Goal: Check status: Check status

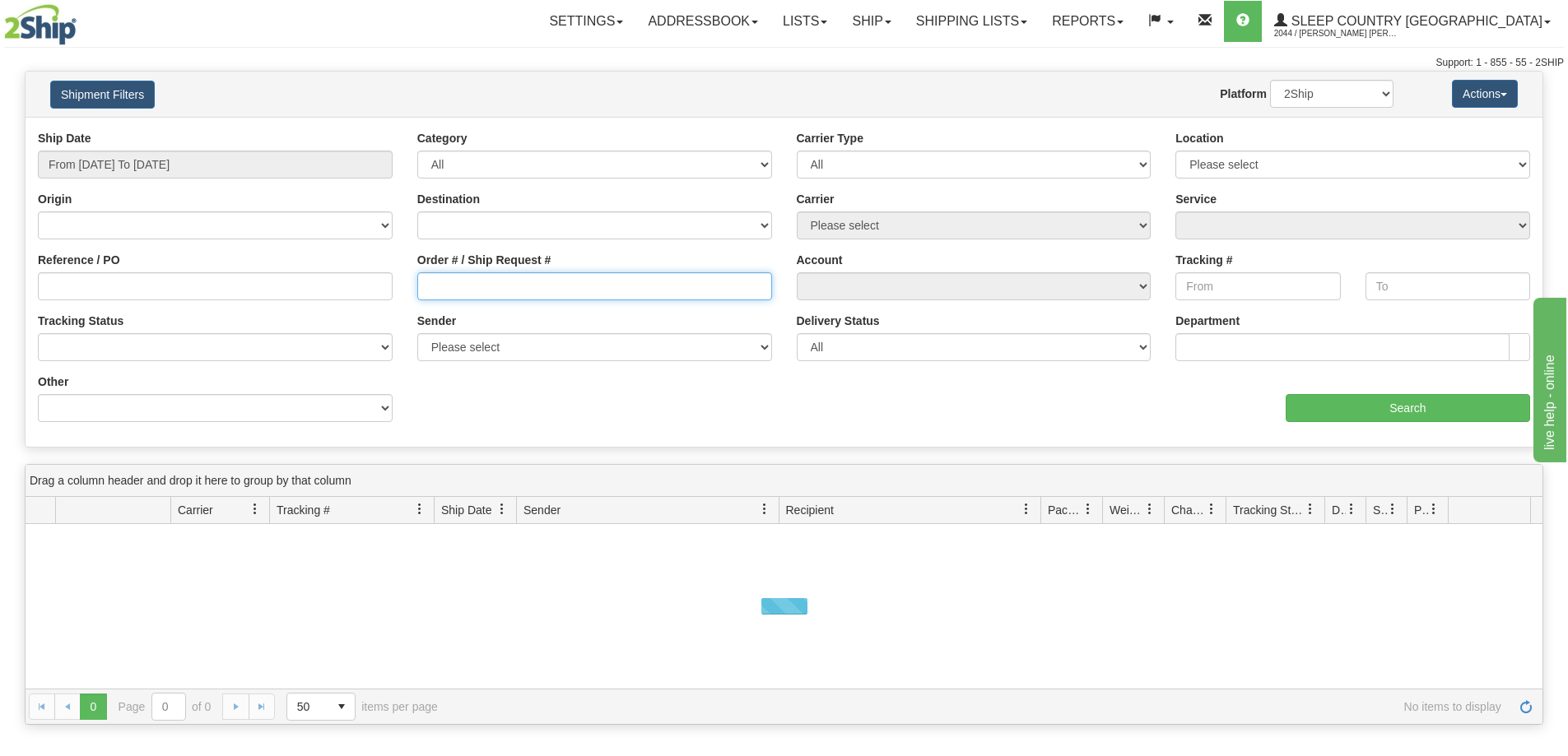
click at [479, 292] on input "Order # / Ship Request #" at bounding box center [594, 286] width 354 height 28
paste input "9000I095313"
type input "9000I095313"
click at [193, 162] on input "From [DATE] To [DATE]" at bounding box center [215, 164] width 354 height 28
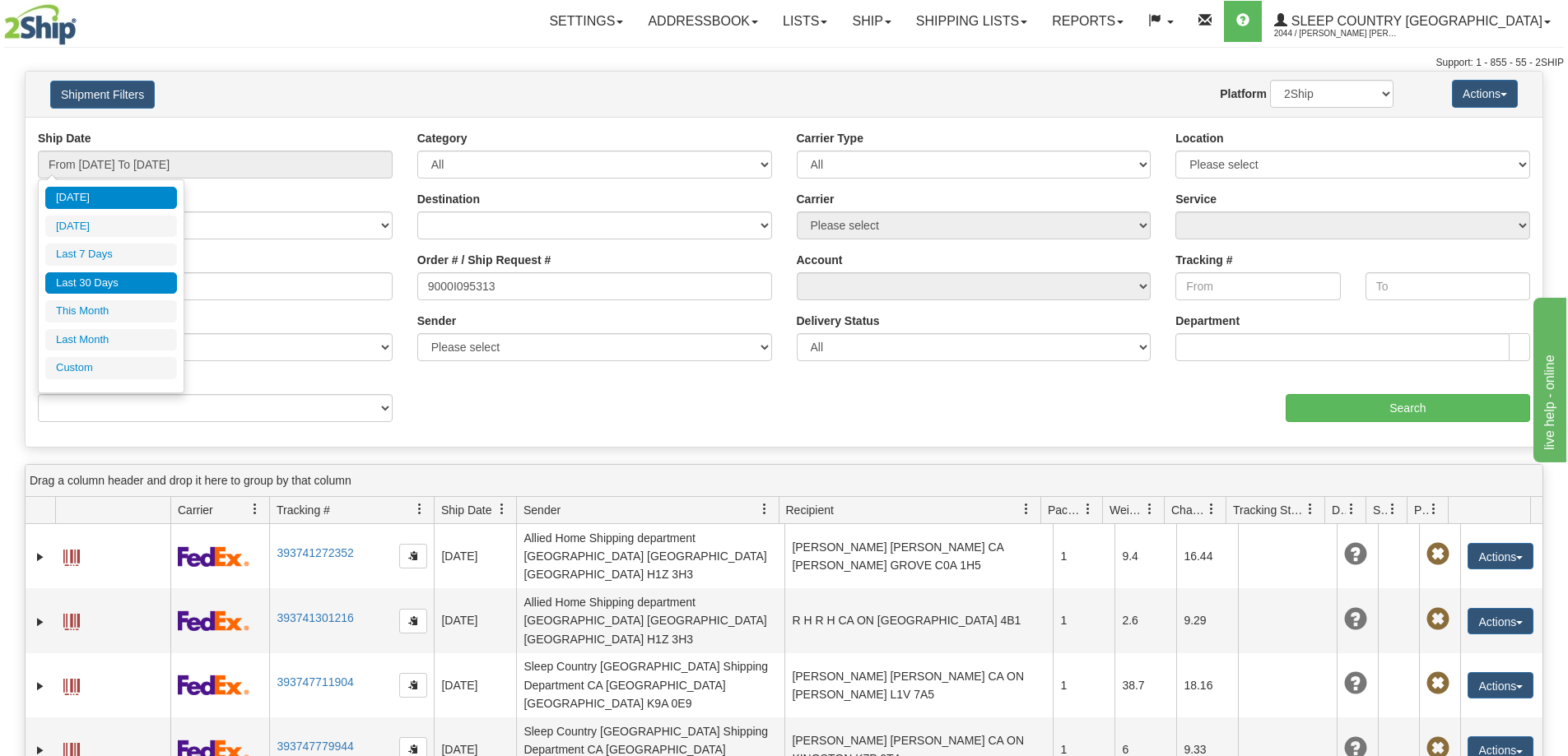
click at [98, 287] on li "Last 30 Days" at bounding box center [111, 283] width 132 height 23
type input "From [DATE] To [DATE]"
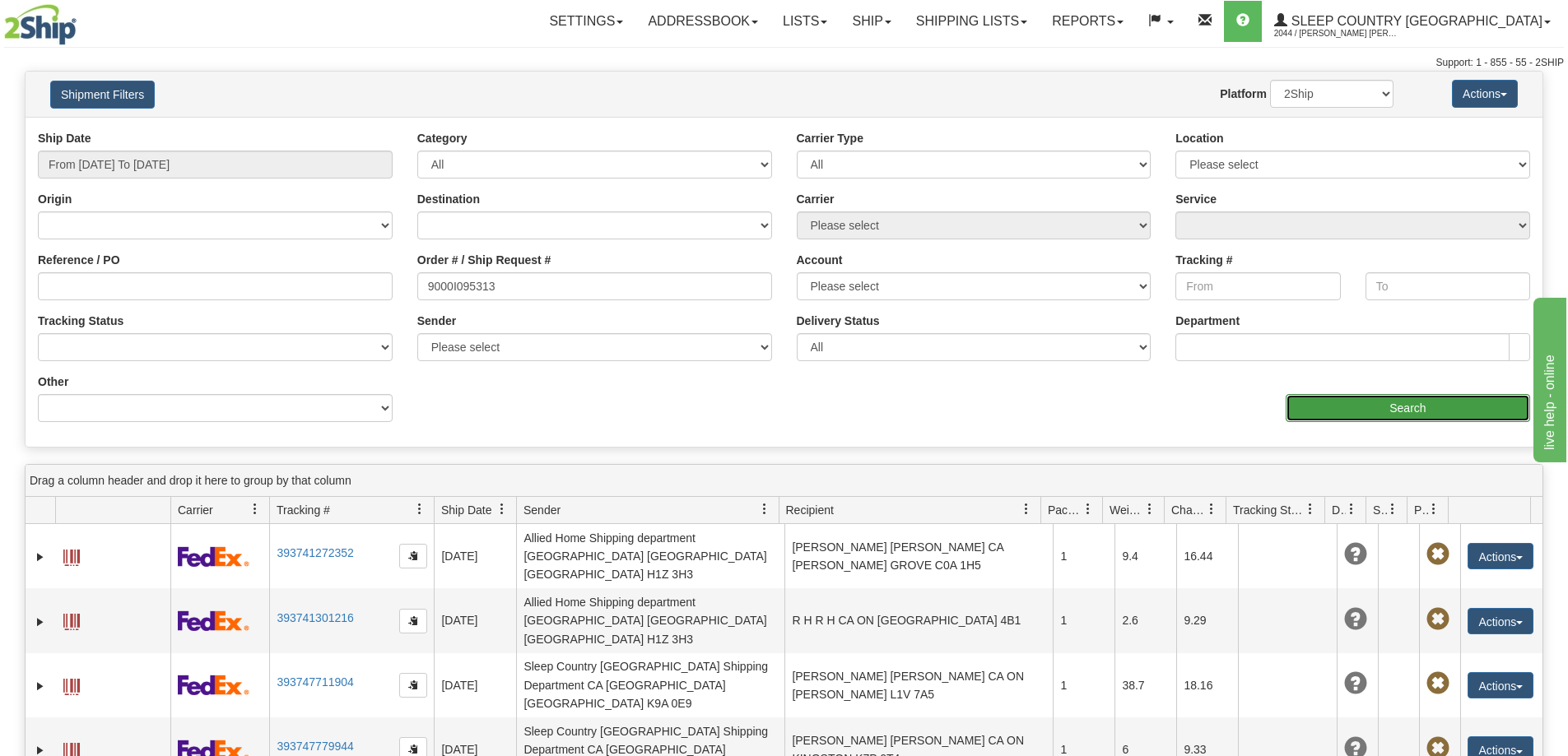
click at [1354, 398] on input "Search" at bounding box center [1408, 408] width 245 height 28
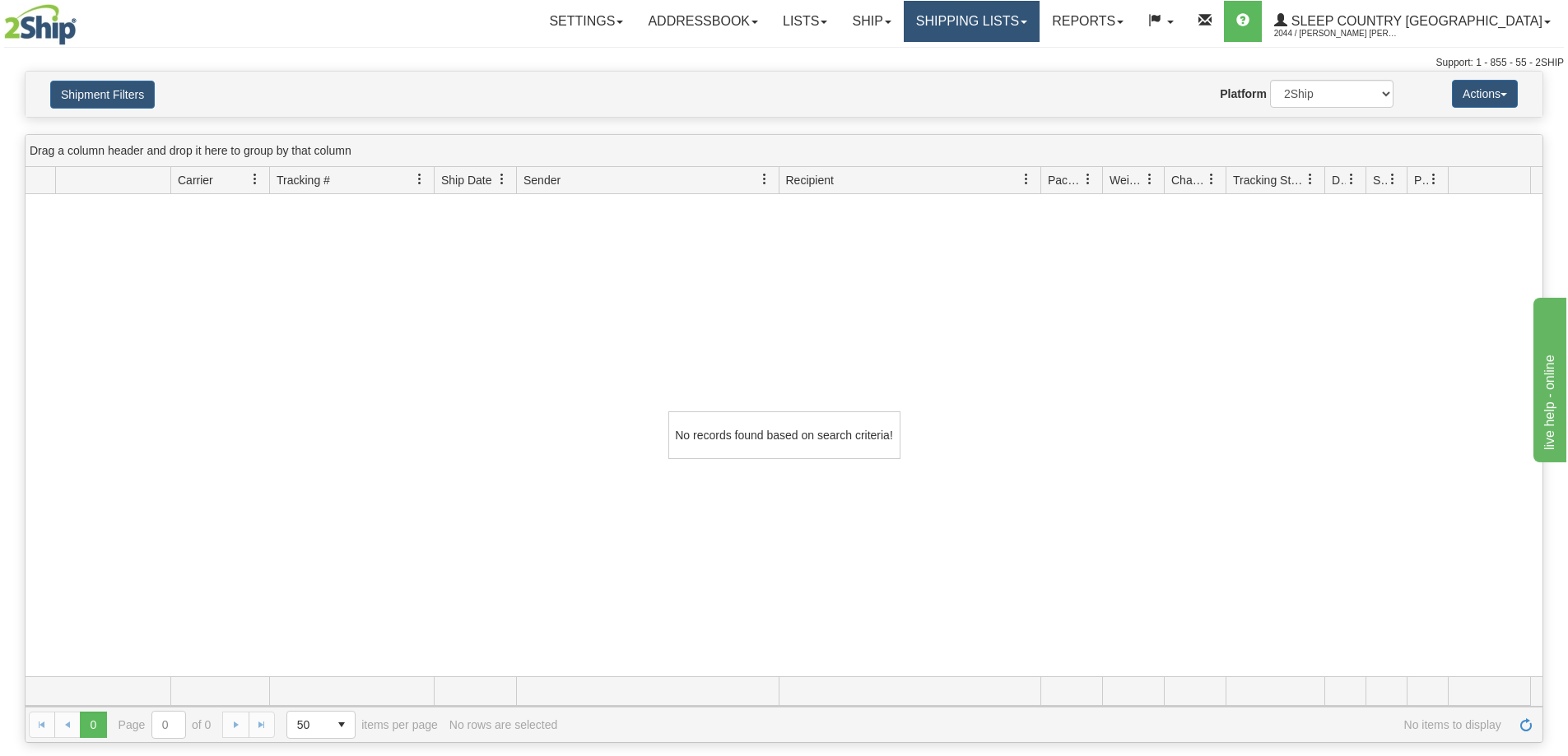
click at [1027, 18] on link "Shipping lists" at bounding box center [971, 21] width 136 height 41
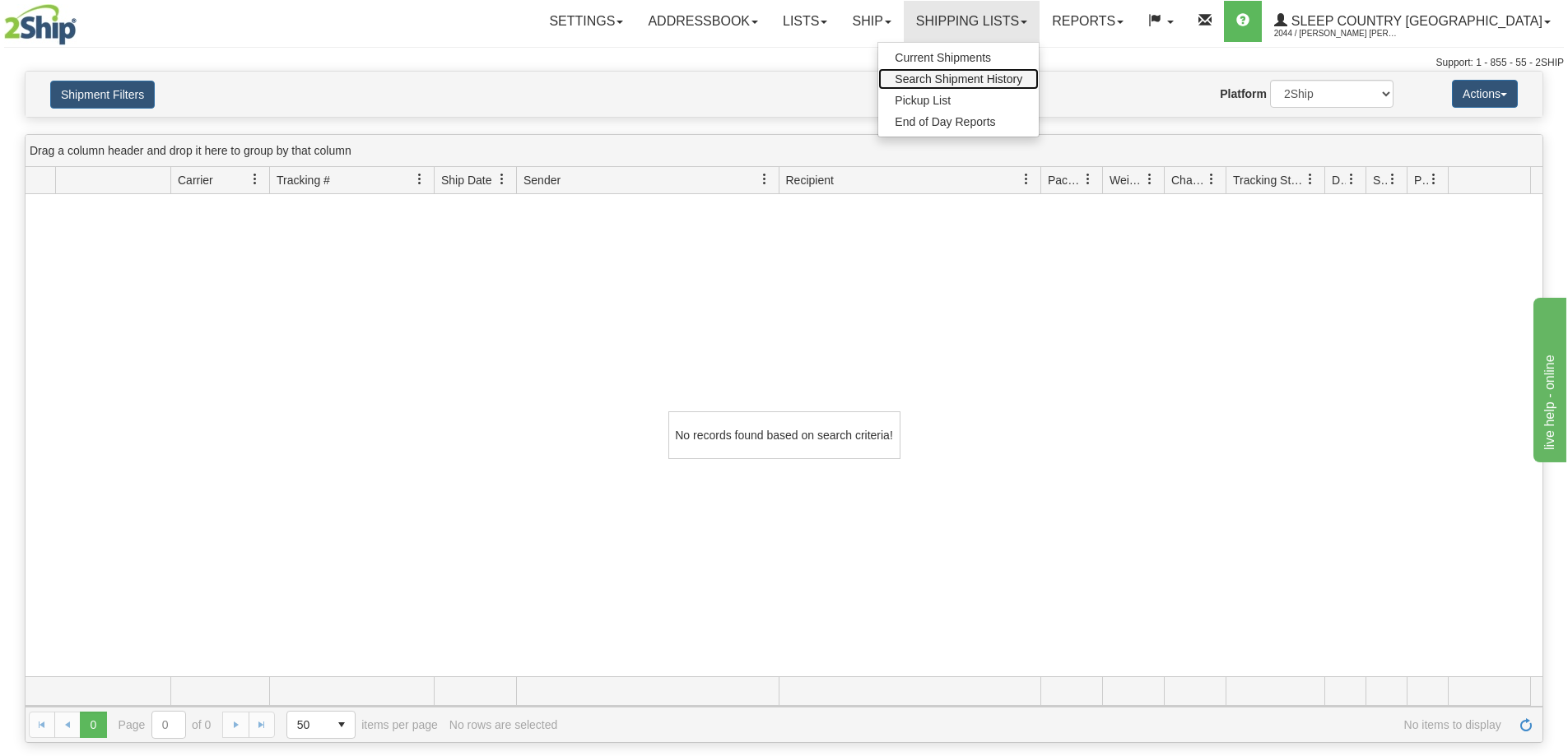
click at [1022, 78] on span "Search Shipment History" at bounding box center [959, 79] width 128 height 13
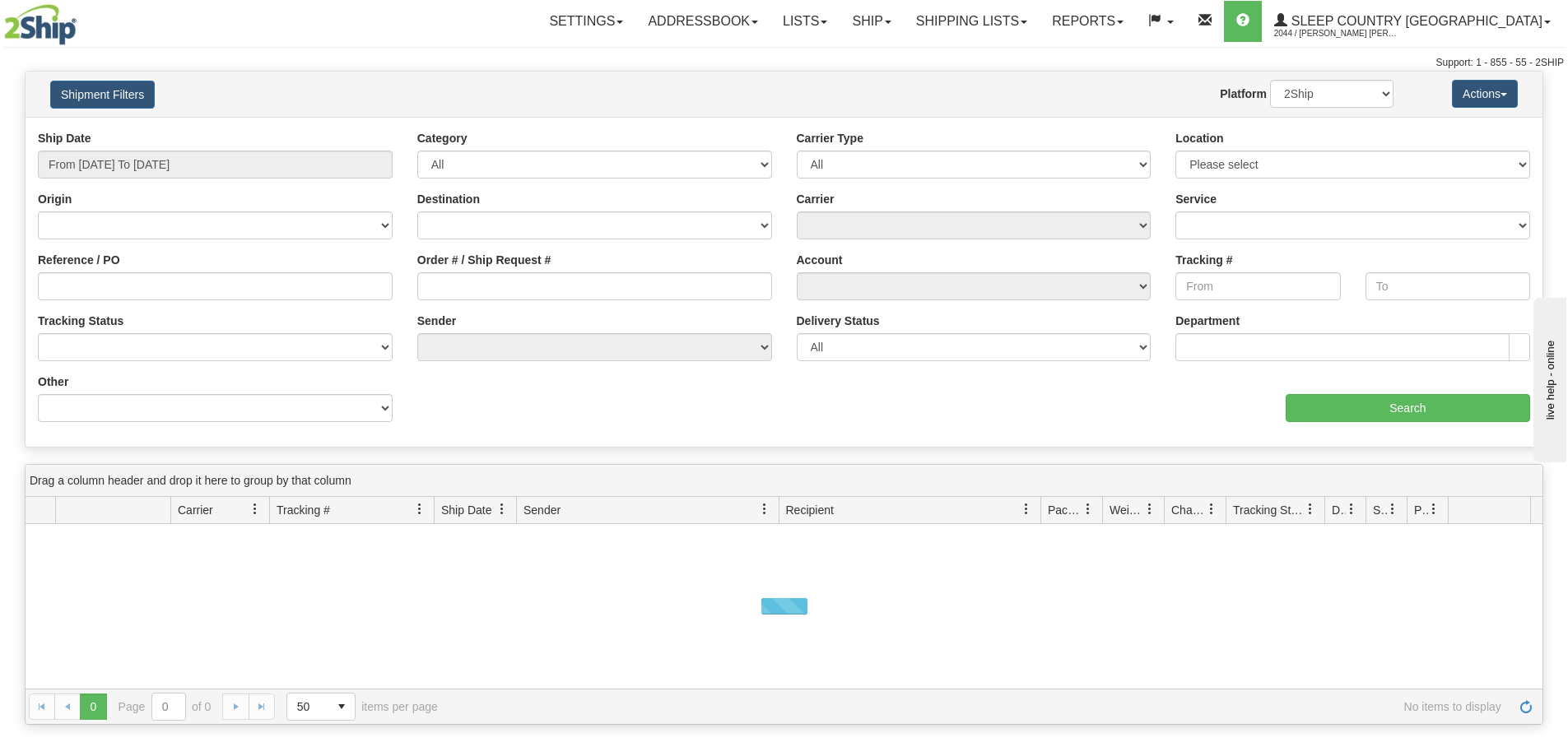
click at [1224, 143] on div "Location Please select [GEOGRAPHIC_DATA] 921 922 93 94 97 390 915 916 98 902 95…" at bounding box center [1352, 155] width 354 height 48
click at [1227, 164] on select "Please select [GEOGRAPHIC_DATA] 921 922 93 94 97 390 915 916 98 902 95 96 90 91…" at bounding box center [1352, 164] width 354 height 28
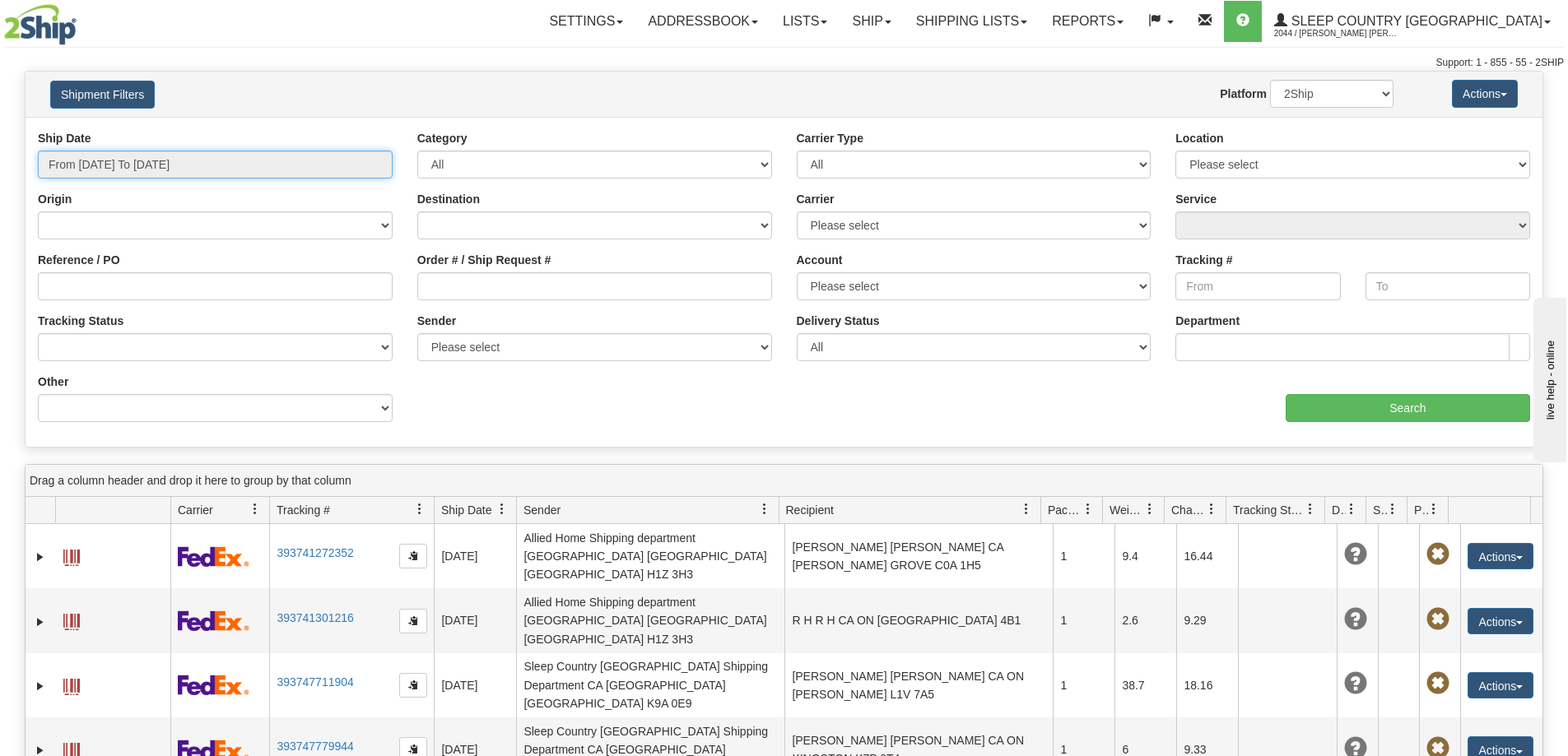
click at [187, 155] on input "From [DATE] To [DATE]" at bounding box center [215, 164] width 354 height 28
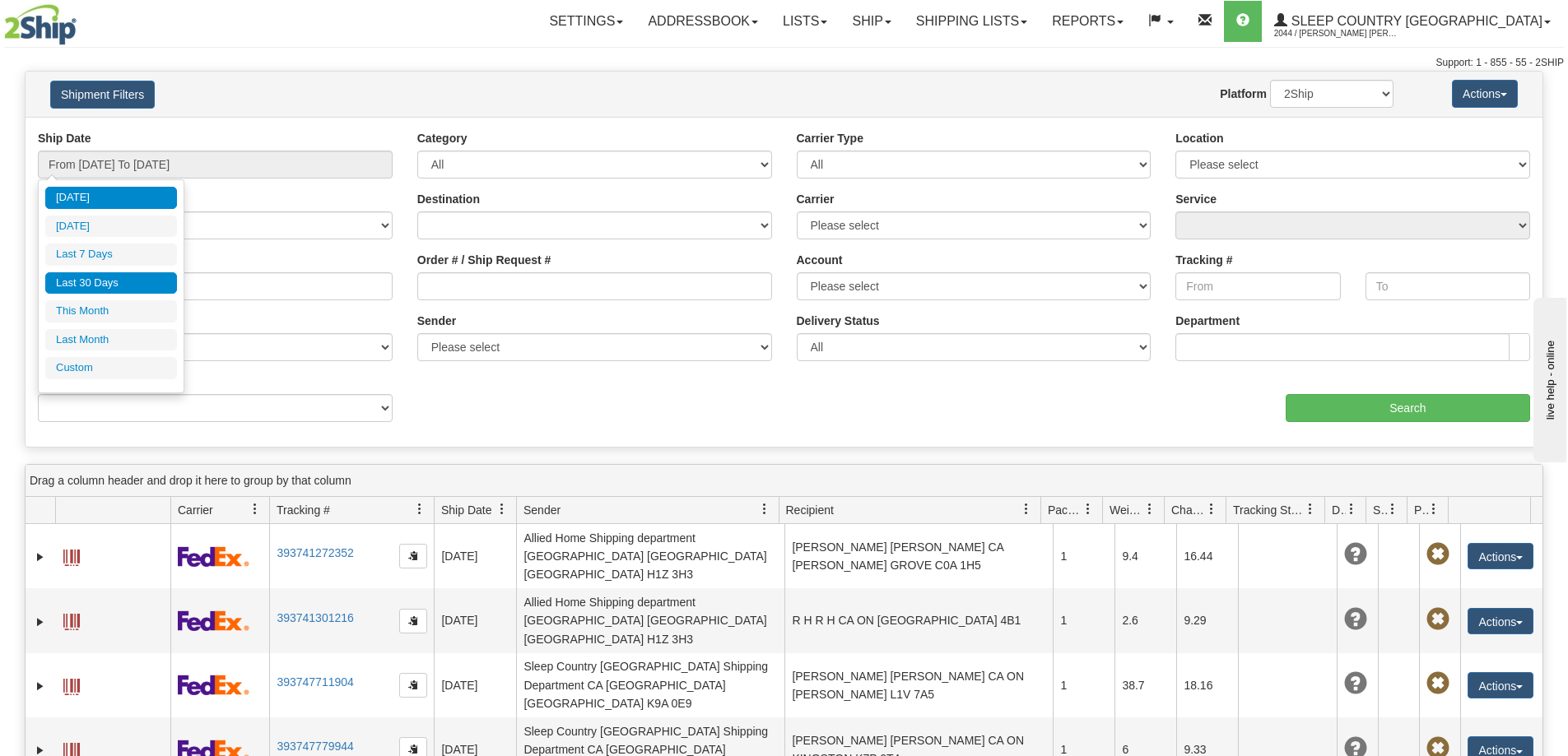
click at [113, 287] on li "Last 30 Days" at bounding box center [111, 283] width 132 height 23
type input "From [DATE] To [DATE]"
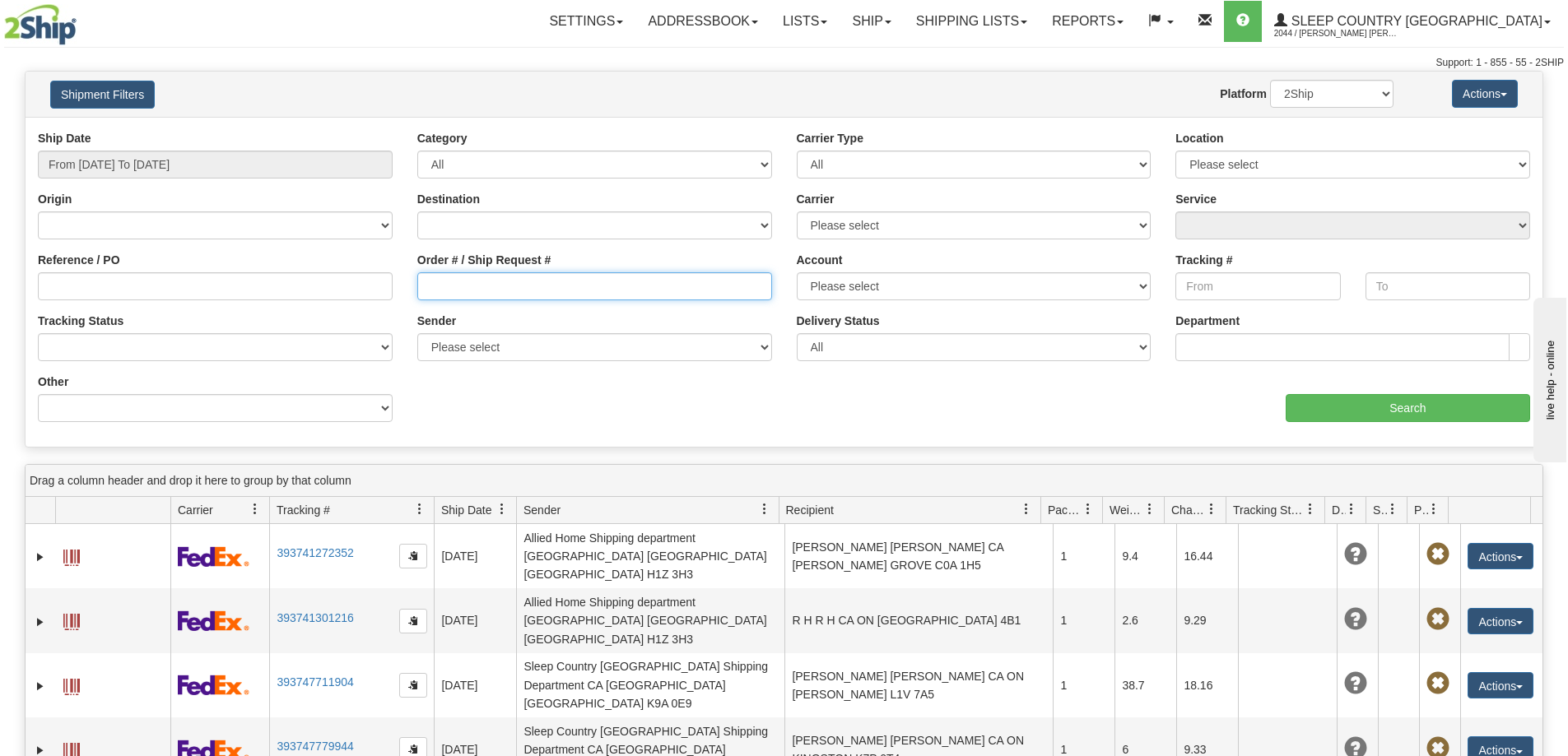
click at [476, 284] on input "Order # / Ship Request #" at bounding box center [594, 286] width 354 height 28
paste input "9000I095313"
type input "9000I095313"
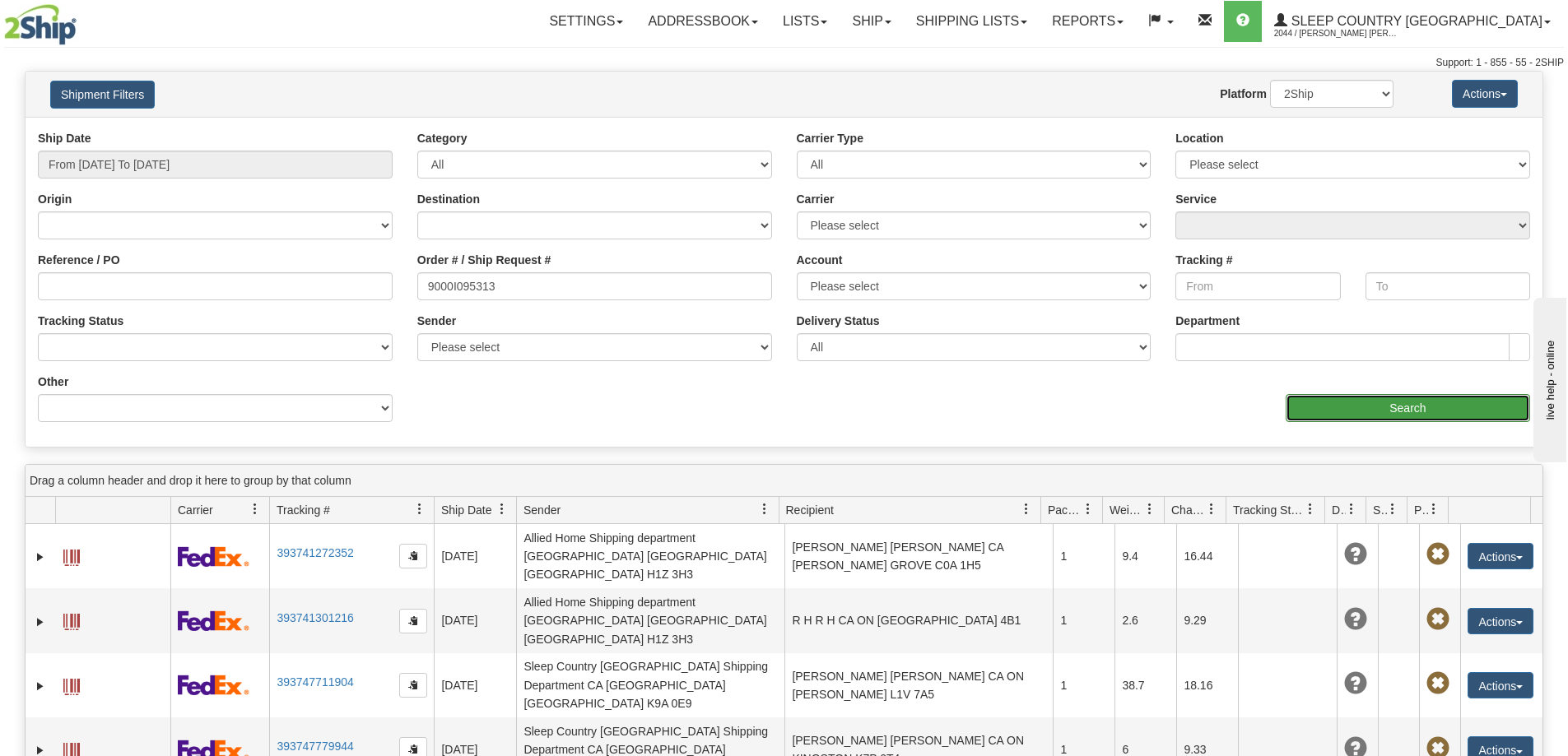
click at [1441, 406] on input "Search" at bounding box center [1408, 408] width 245 height 28
